Goal: Information Seeking & Learning: Learn about a topic

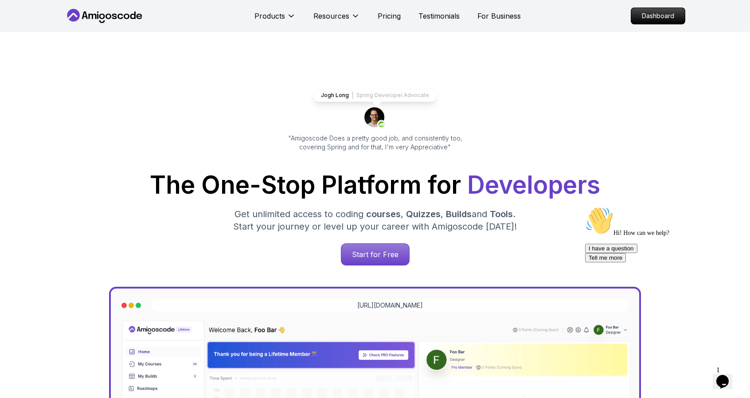
drag, startPoint x: 0, startPoint y: 0, endPoint x: 510, endPoint y: 122, distance: 524.2
click at [652, 16] on p "Dashboard" at bounding box center [658, 15] width 51 height 15
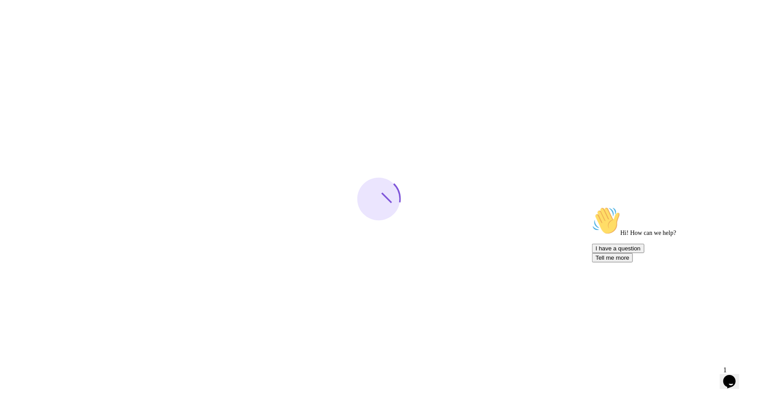
click at [736, 378] on icon "Opens Chat This icon Opens the chat window." at bounding box center [729, 381] width 14 height 14
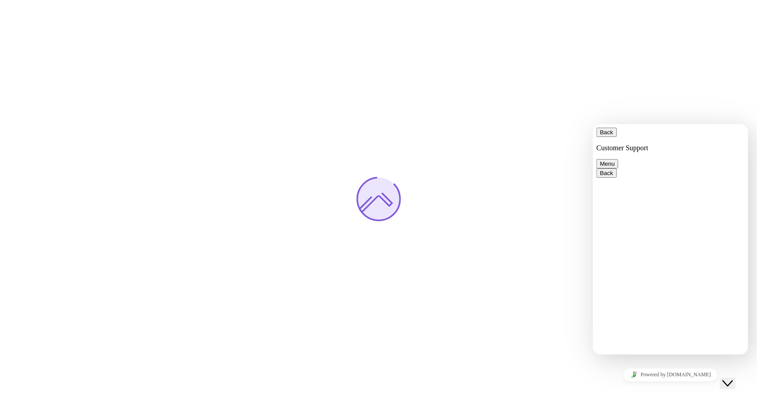
click at [732, 378] on icon "Close Chat This icon closes the chat window." at bounding box center [727, 383] width 11 height 11
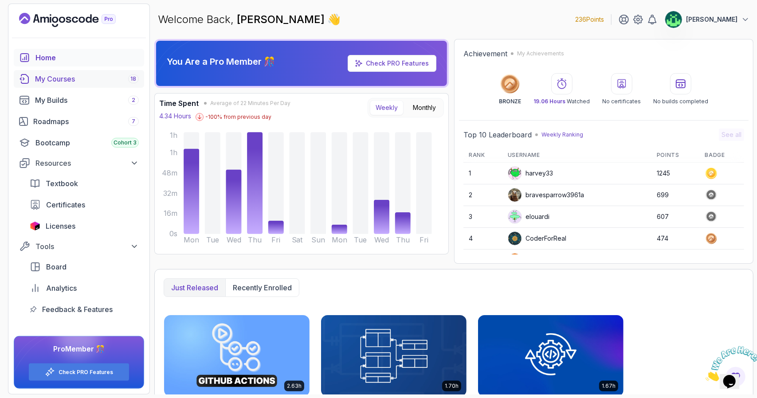
click at [106, 85] on link "My Courses 18" at bounding box center [79, 79] width 130 height 18
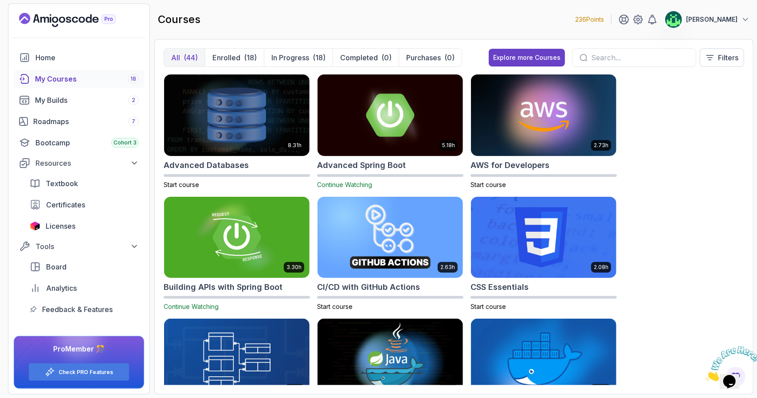
click at [694, 118] on div "8.31h Advanced Databases Start course 5.18h Advanced Spring Boot Continue Watch…" at bounding box center [454, 229] width 580 height 311
click at [705, 375] on icon "Close" at bounding box center [705, 379] width 0 height 8
click at [735, 379] on icon "Opens Chat This icon Opens the chat window." at bounding box center [729, 381] width 14 height 14
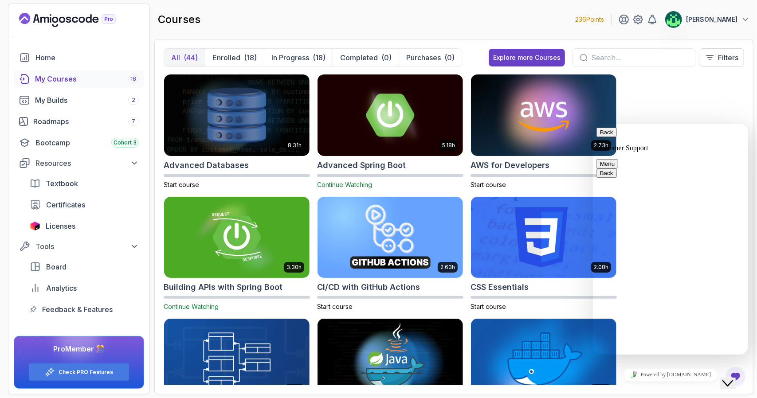
click at [732, 379] on icon "Close Chat This icon closes the chat window." at bounding box center [727, 383] width 11 height 11
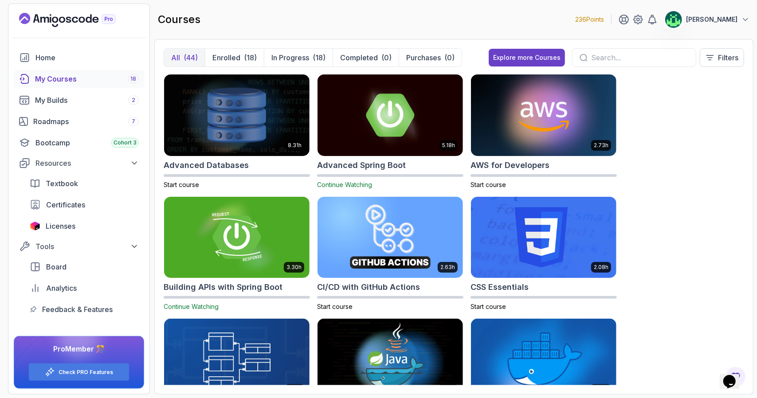
click at [674, 185] on div "8.31h Advanced Databases Start course 5.18h Advanced Spring Boot Continue Watch…" at bounding box center [454, 229] width 580 height 311
click at [608, 55] on input "text" at bounding box center [640, 57] width 98 height 11
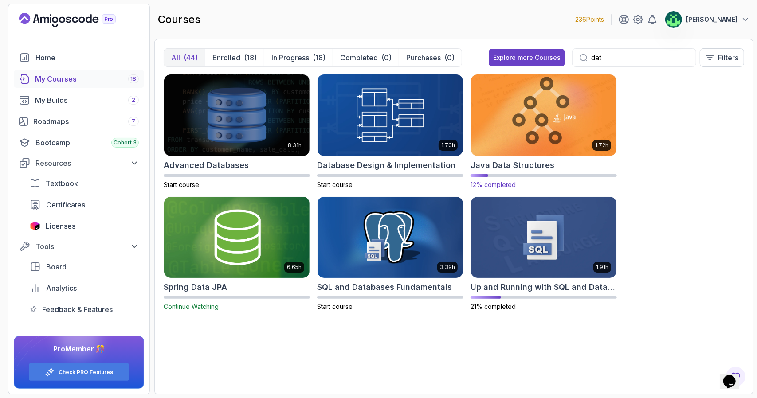
type input "dat"
click at [547, 111] on img at bounding box center [543, 115] width 153 height 86
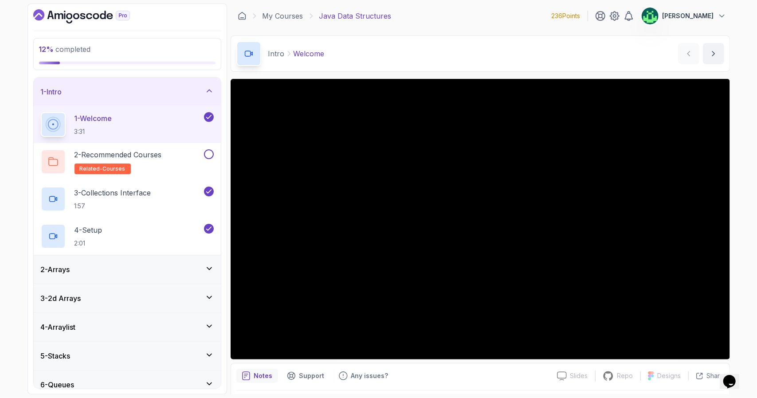
click at [183, 270] on div "2 - Arrays" at bounding box center [127, 269] width 173 height 11
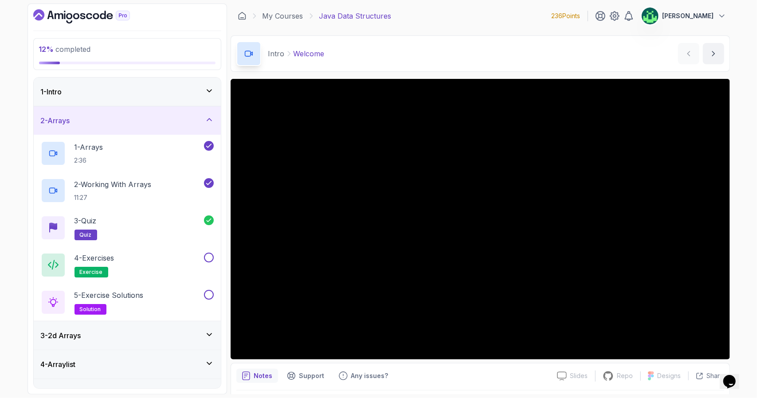
click at [183, 270] on div "4 - Exercises exercise" at bounding box center [121, 265] width 161 height 25
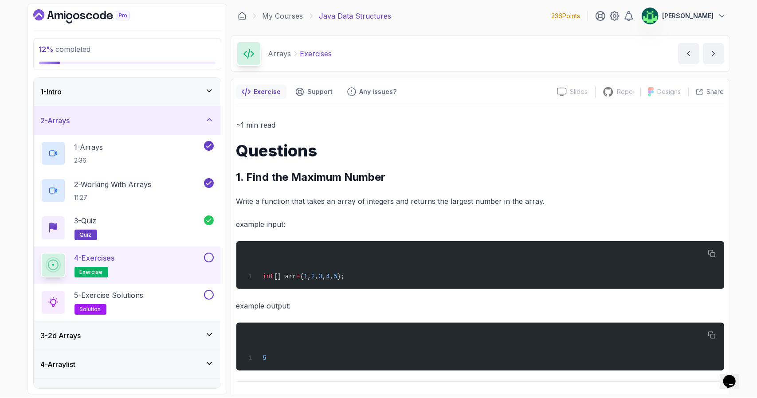
click at [685, 121] on p "~1 min read" at bounding box center [480, 125] width 488 height 12
click at [672, 125] on p "~1 min read" at bounding box center [480, 125] width 488 height 12
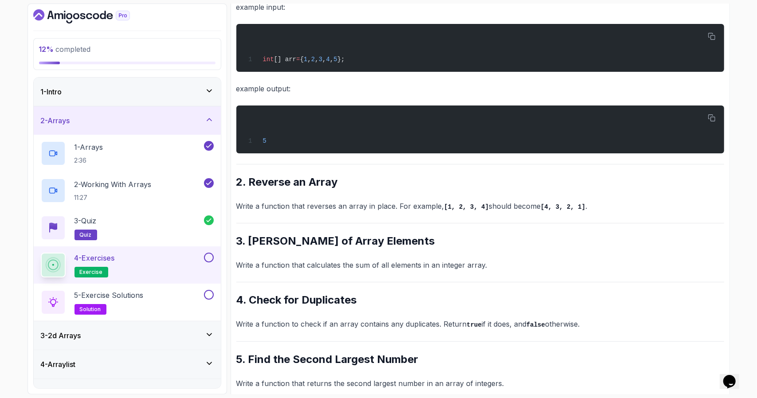
scroll to position [230, 0]
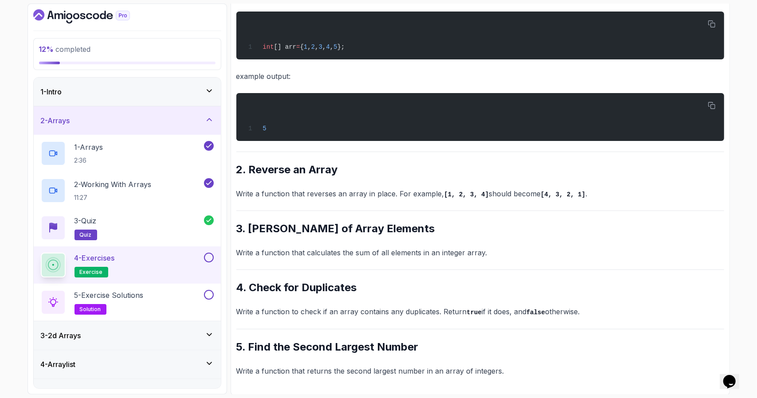
click at [683, 192] on p "Write a function that reverses an array in place. For example, [1, 2, 3, 4] sho…" at bounding box center [480, 194] width 488 height 13
click at [674, 258] on p "Write a function that calculates the sum of all elements in an integer array." at bounding box center [480, 253] width 488 height 12
click at [690, 282] on h2 "4. Check for Duplicates" at bounding box center [480, 288] width 488 height 14
click at [728, 239] on div "Exercise Support Any issues? Slides Slides not available Repo Repository not av…" at bounding box center [480, 122] width 499 height 546
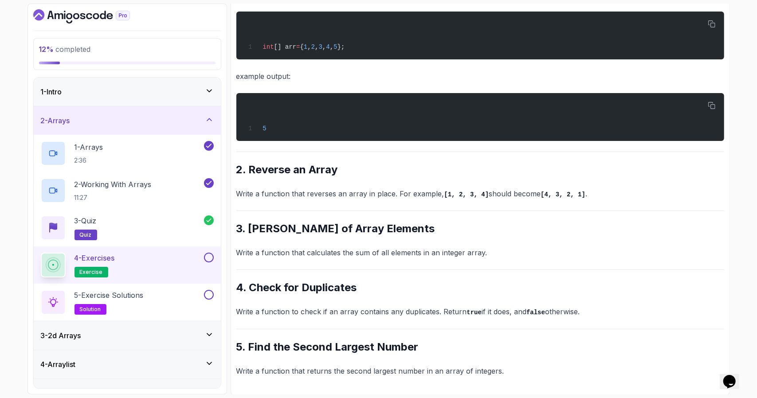
click at [198, 118] on div "2 - Arrays" at bounding box center [127, 120] width 173 height 11
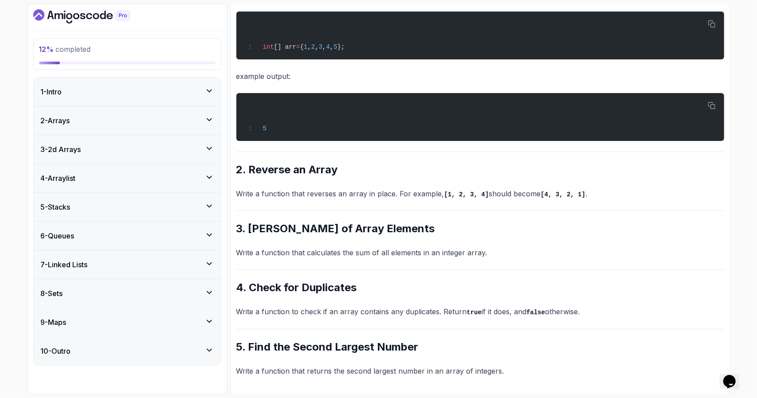
click at [137, 151] on div "3 - 2d Arrays" at bounding box center [127, 149] width 173 height 11
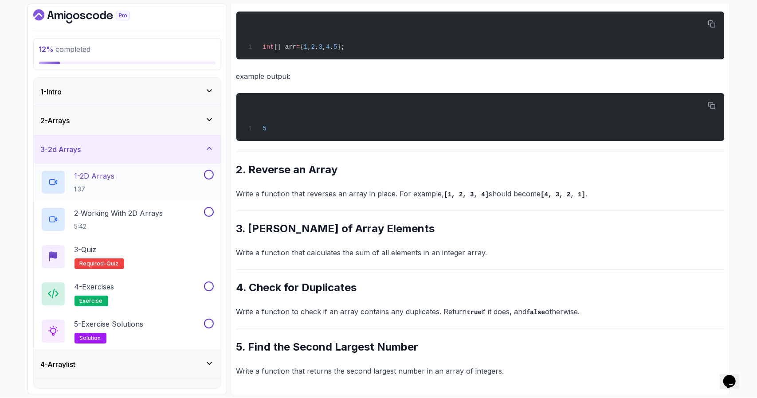
click at [130, 183] on div "1 - 2D Arrays 1:37" at bounding box center [121, 182] width 161 height 25
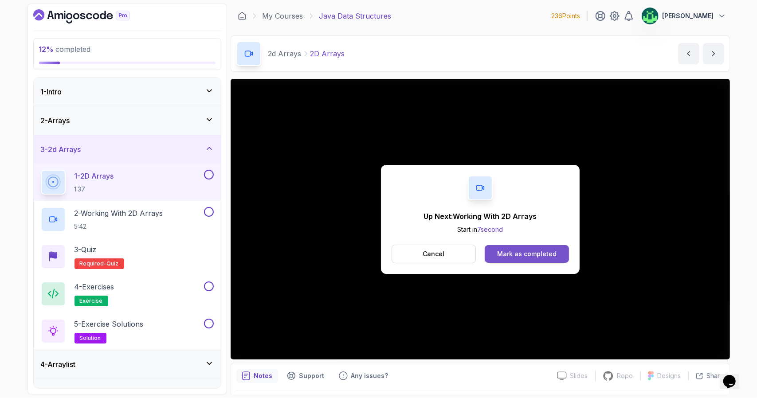
click at [532, 258] on button "Mark as completed" at bounding box center [527, 254] width 84 height 18
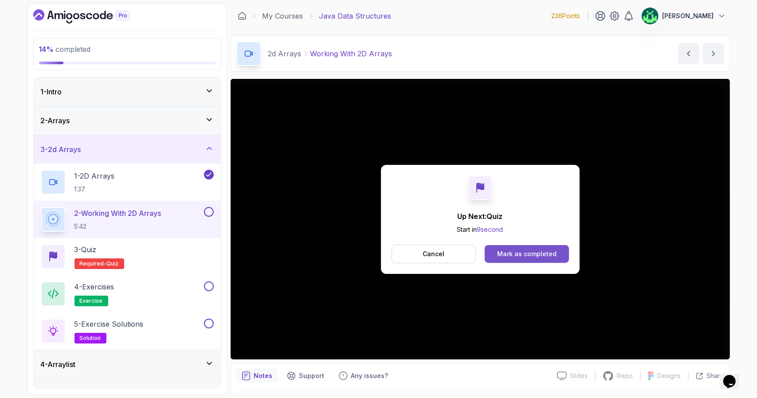
click at [536, 256] on div "Mark as completed" at bounding box center [526, 254] width 59 height 9
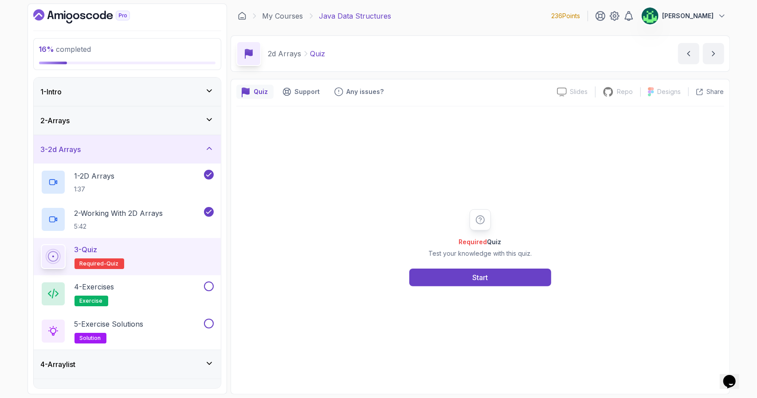
click at [186, 91] on div "1 - Intro" at bounding box center [127, 91] width 173 height 11
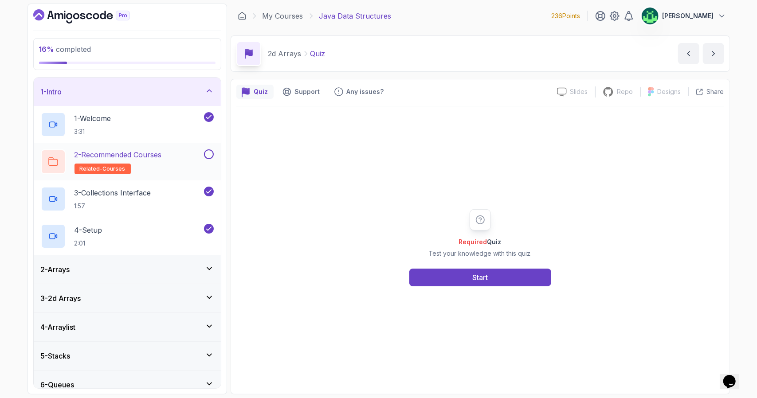
click at [143, 159] on p "2 - Recommended Courses" at bounding box center [117, 154] width 87 height 11
